Goal: Information Seeking & Learning: Learn about a topic

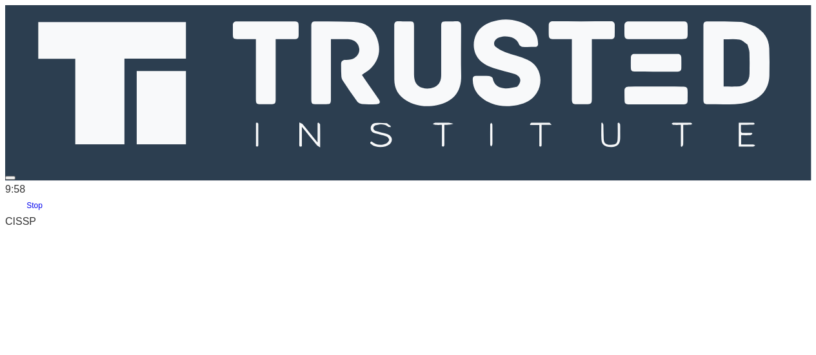
click at [43, 195] on link "Stop" at bounding box center [34, 205] width 59 height 20
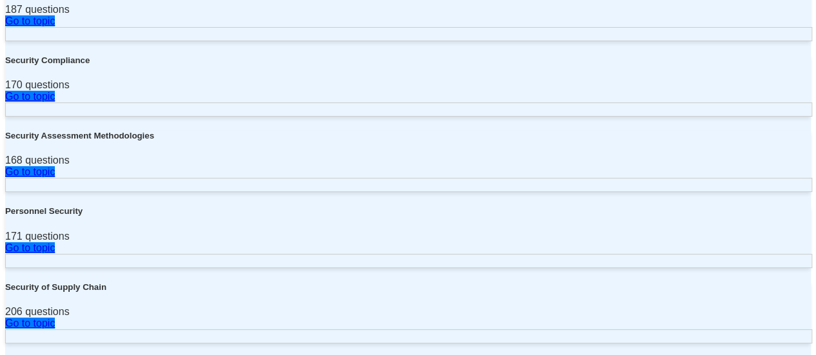
scroll to position [2117, 0]
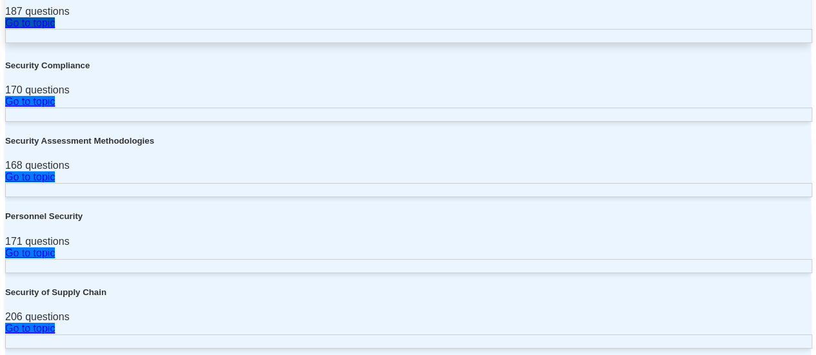
click at [55, 28] on link "Go to topic" at bounding box center [30, 22] width 50 height 11
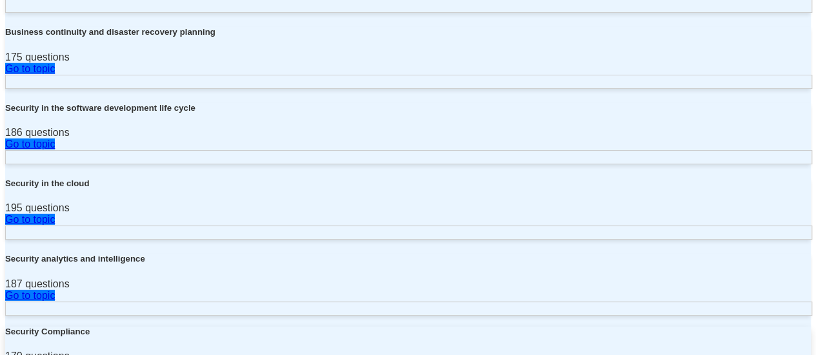
click at [106, 351] on div "170 questions" at bounding box center [408, 357] width 806 height 12
click at [5, 351] on icon at bounding box center [5, 356] width 0 height 11
drag, startPoint x: 96, startPoint y: 167, endPoint x: 192, endPoint y: 215, distance: 106.7
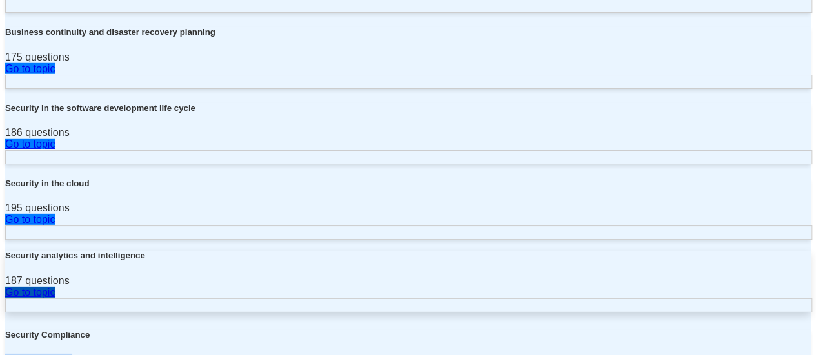
click at [55, 287] on link "Go to topic" at bounding box center [30, 292] width 50 height 11
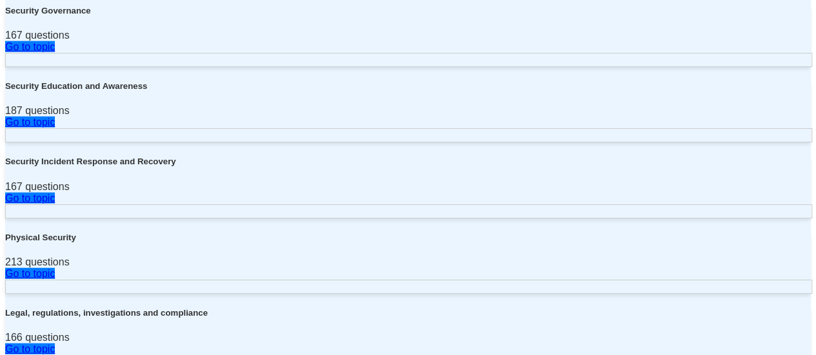
scroll to position [1484, 0]
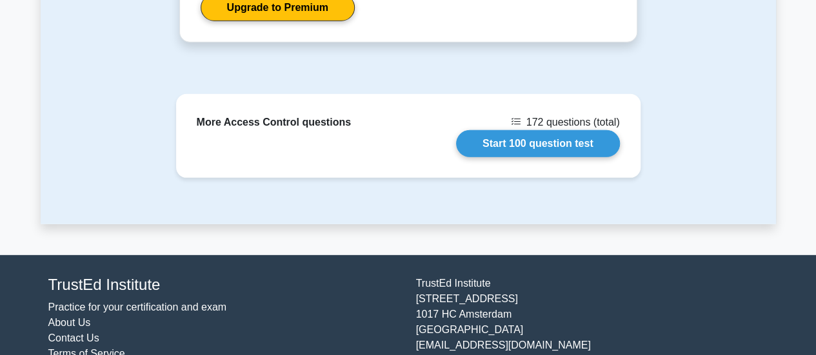
scroll to position [1811, 0]
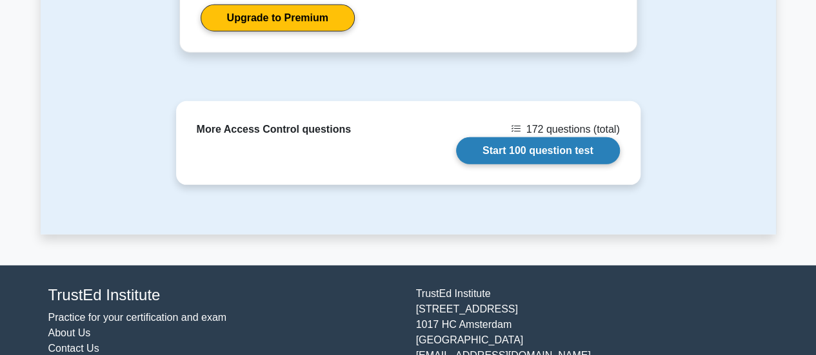
click at [488, 150] on link "Start 100 question test" at bounding box center [538, 150] width 164 height 27
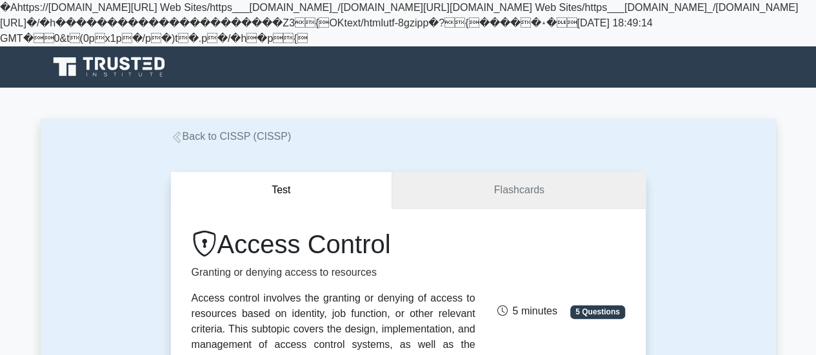
click at [515, 208] on link "Flashcards" at bounding box center [518, 190] width 253 height 37
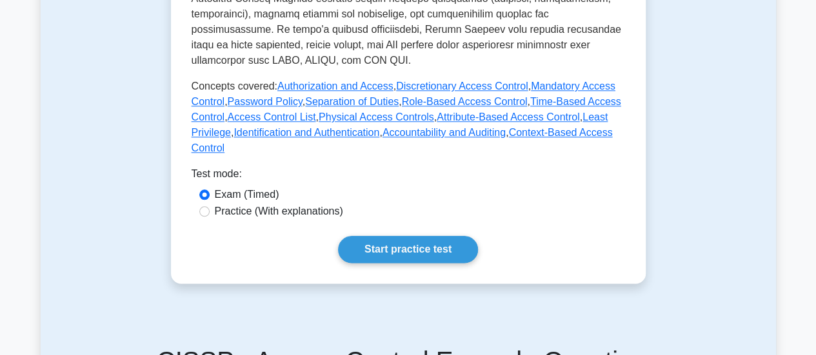
scroll to position [674, 0]
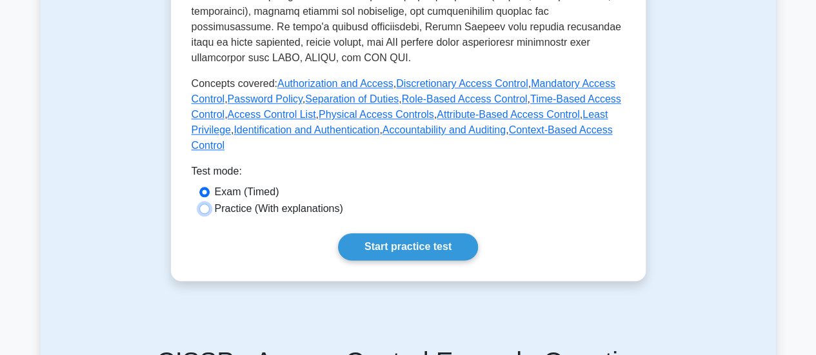
click at [206, 204] on input "Practice (With explanations)" at bounding box center [204, 209] width 10 height 10
radio input "true"
click at [226, 188] on label "Exam (Timed)" at bounding box center [247, 191] width 65 height 15
click at [210, 188] on input "Exam (Timed)" at bounding box center [204, 192] width 10 height 10
radio input "true"
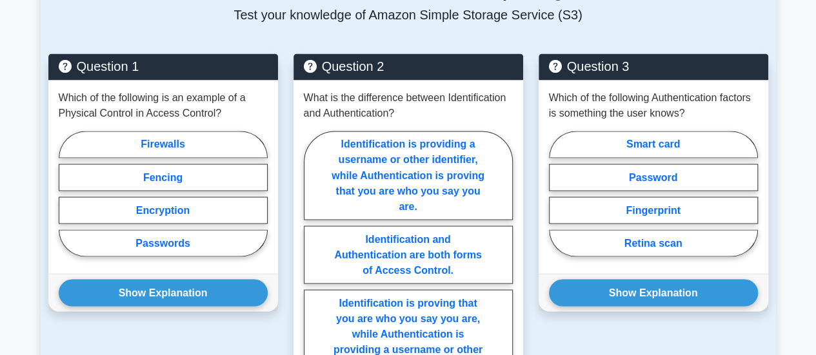
scroll to position [1048, 0]
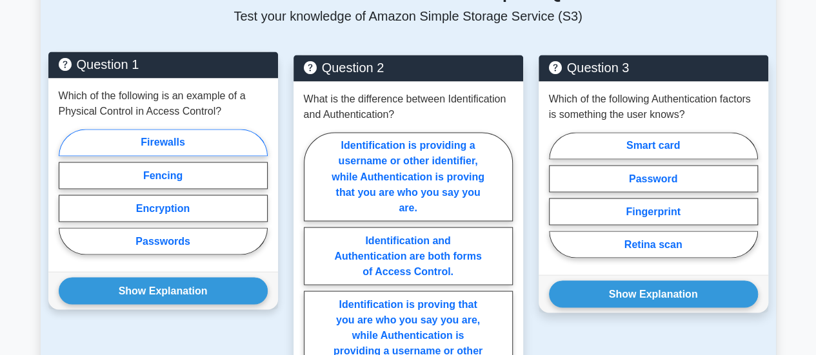
click at [161, 146] on label "Firewalls" at bounding box center [163, 142] width 209 height 27
click at [67, 192] on input "Firewalls" at bounding box center [63, 196] width 8 height 8
radio input "true"
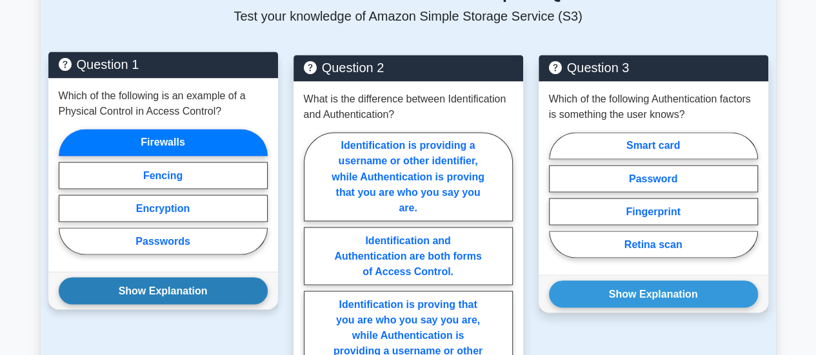
click at [177, 292] on button "Show Explanation" at bounding box center [163, 290] width 209 height 27
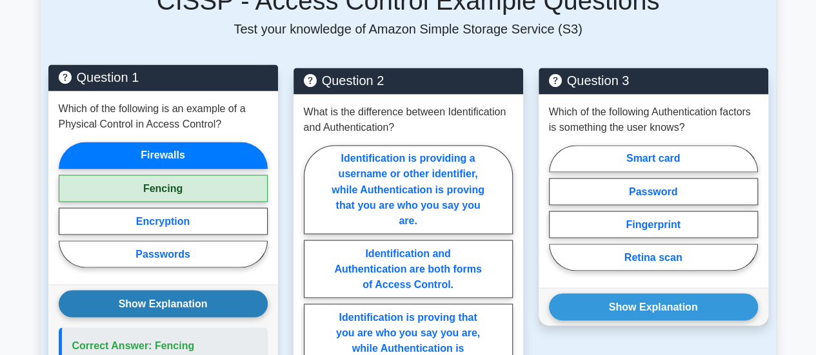
scroll to position [1031, 0]
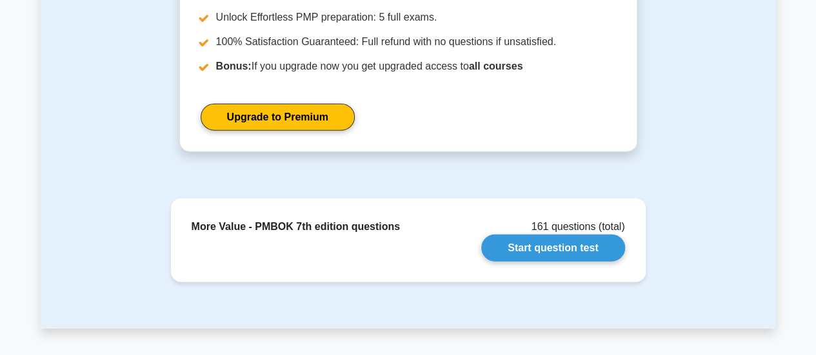
scroll to position [1446, 0]
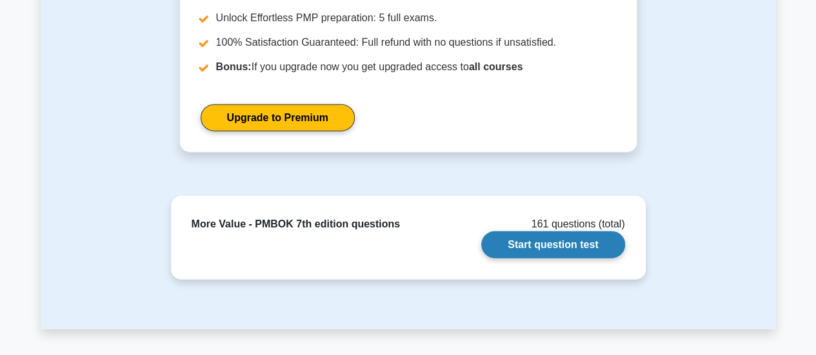
click at [526, 259] on link "Start question test" at bounding box center [552, 245] width 143 height 27
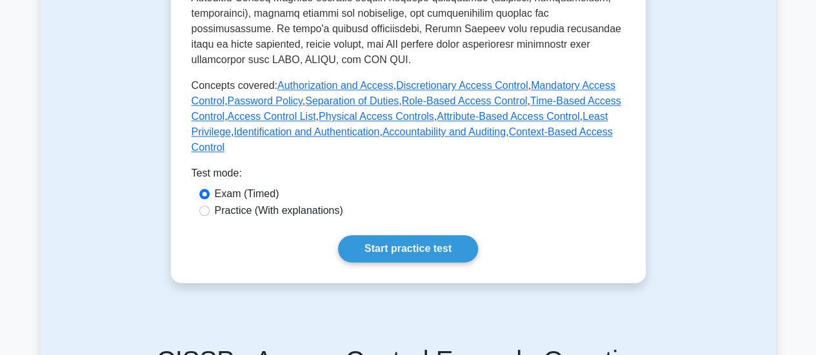
scroll to position [673, 0]
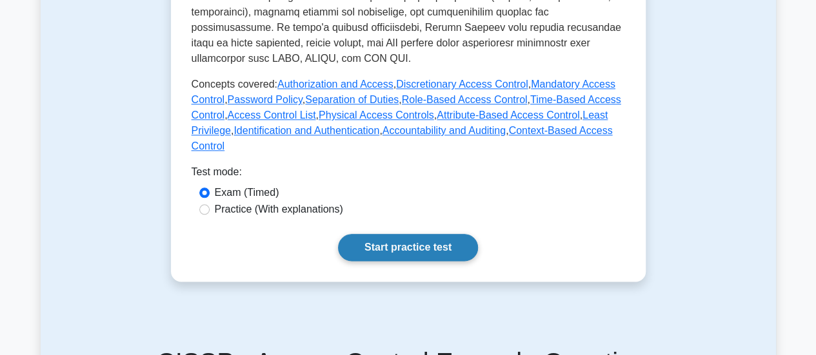
click at [372, 243] on link "Start practice test" at bounding box center [408, 247] width 140 height 27
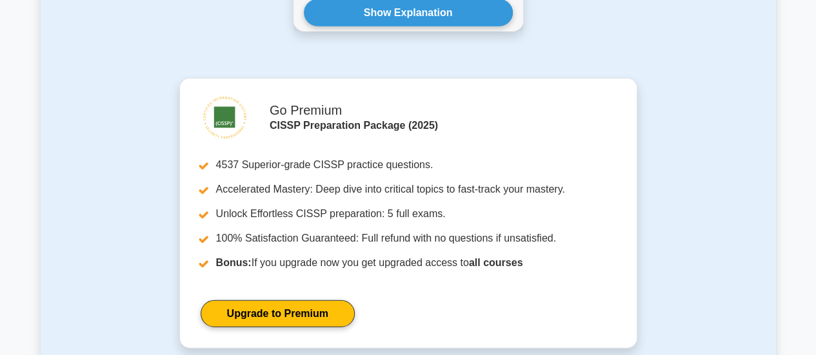
scroll to position [1859, 0]
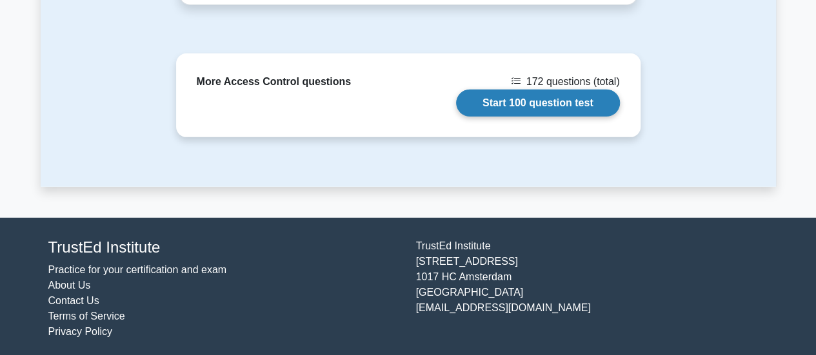
click at [503, 106] on link "Start 100 question test" at bounding box center [538, 103] width 164 height 27
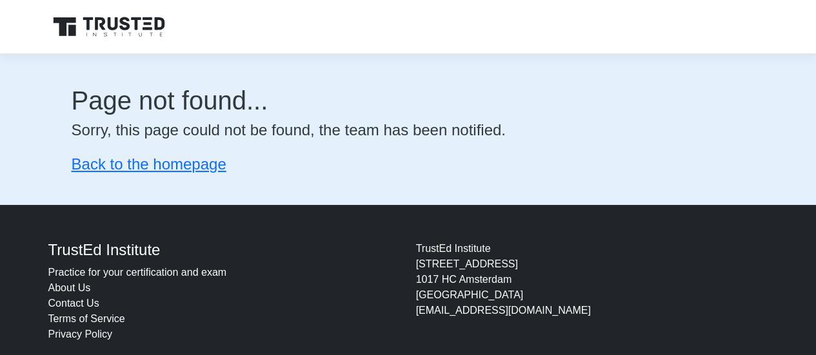
scroll to position [23, 0]
